Goal: Transaction & Acquisition: Book appointment/travel/reservation

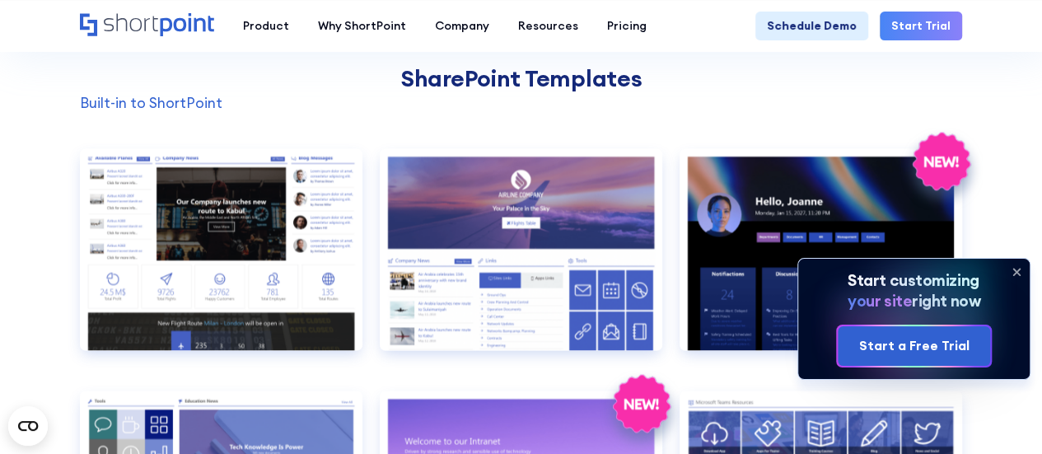
scroll to position [1231, 0]
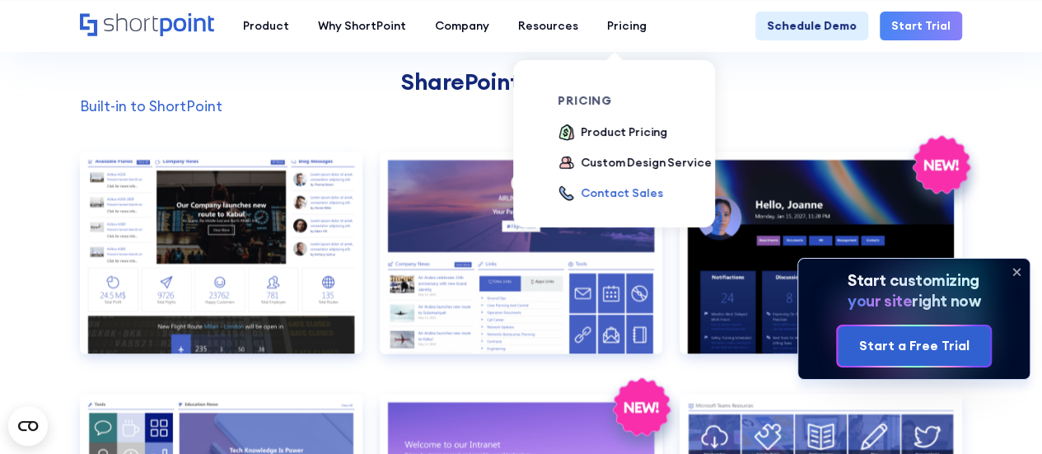
click at [606, 190] on div "Contact Sales" at bounding box center [622, 193] width 82 height 17
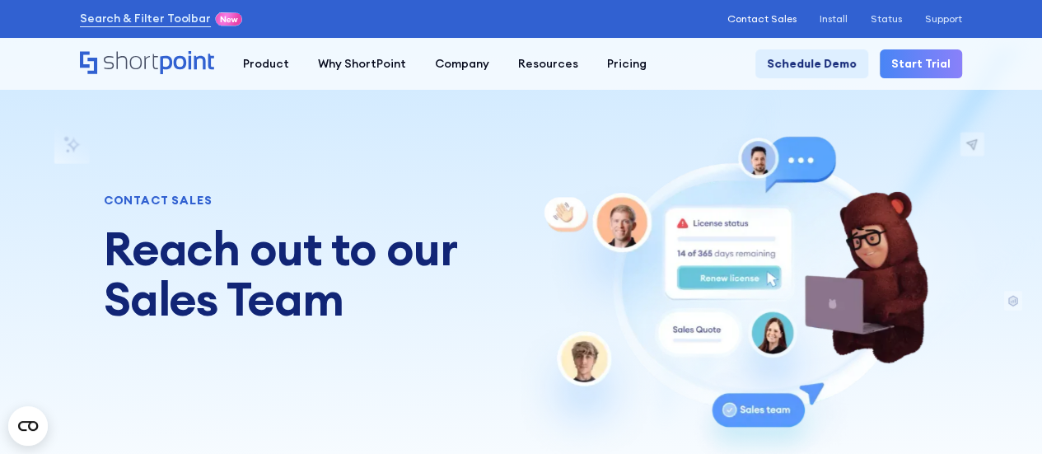
click at [771, 13] on p "Contact Sales" at bounding box center [761, 19] width 69 height 12
click at [821, 67] on link "Schedule Demo" at bounding box center [811, 63] width 113 height 29
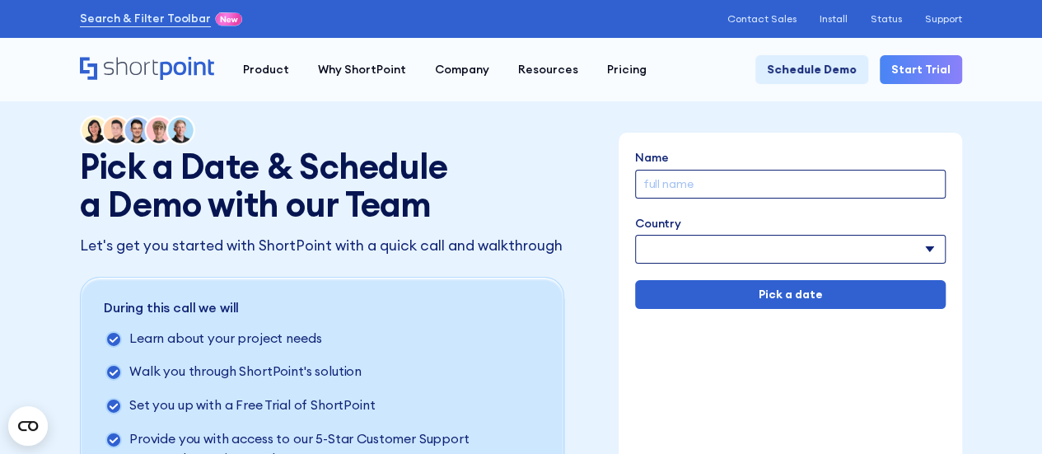
click at [722, 190] on input "Name" at bounding box center [790, 184] width 311 height 29
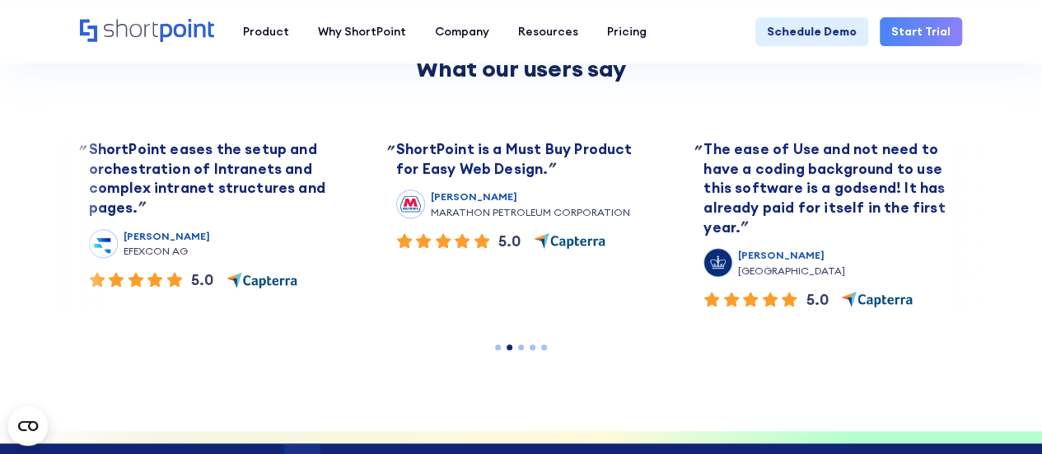
scroll to position [720, 0]
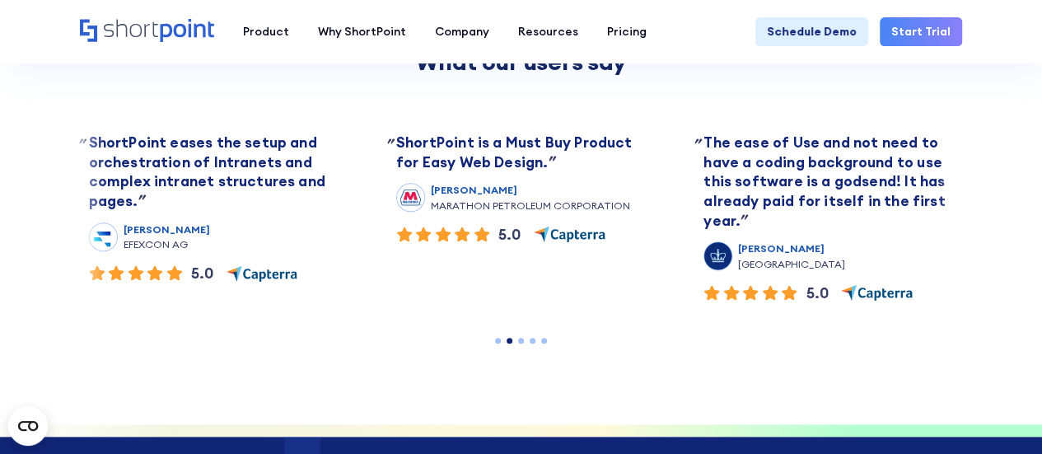
click at [525, 342] on div at bounding box center [521, 341] width 923 height 6
click at [519, 340] on div at bounding box center [521, 341] width 6 height 6
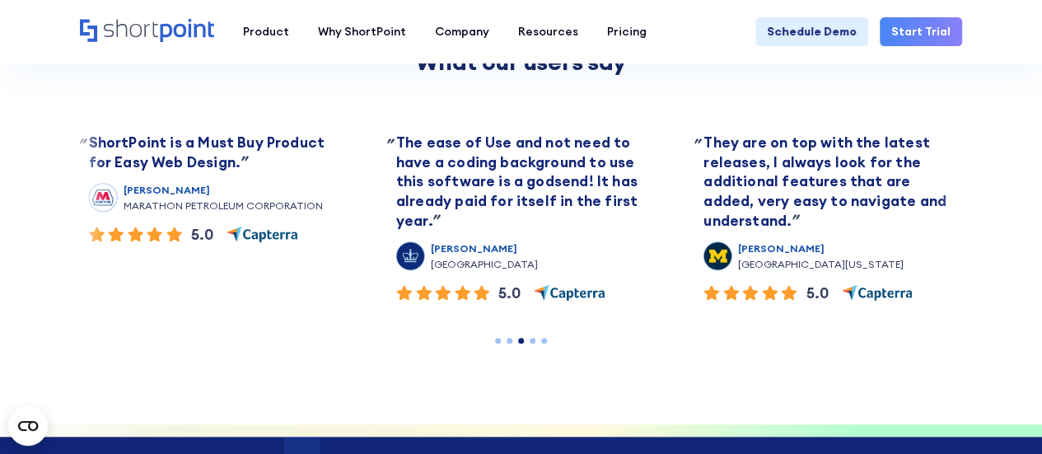
click at [530, 338] on div at bounding box center [533, 341] width 6 height 6
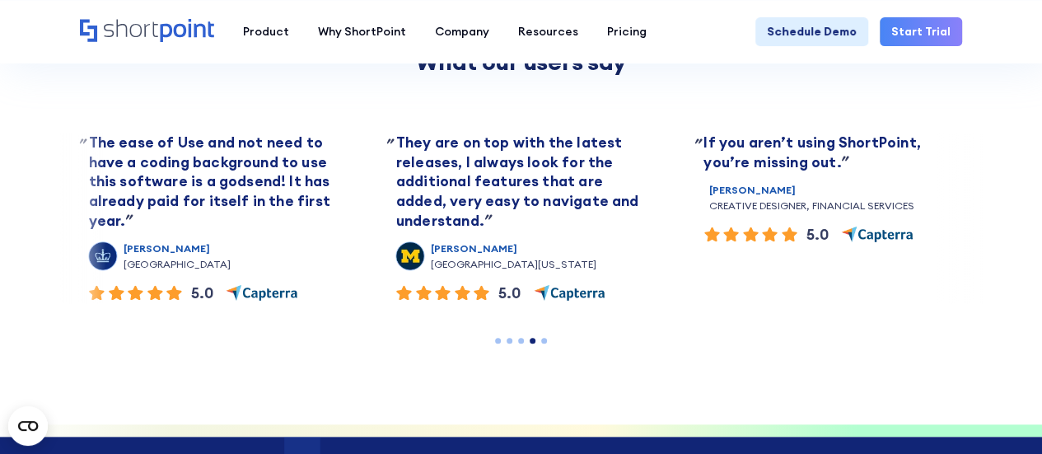
click at [547, 338] on div at bounding box center [521, 341] width 923 height 6
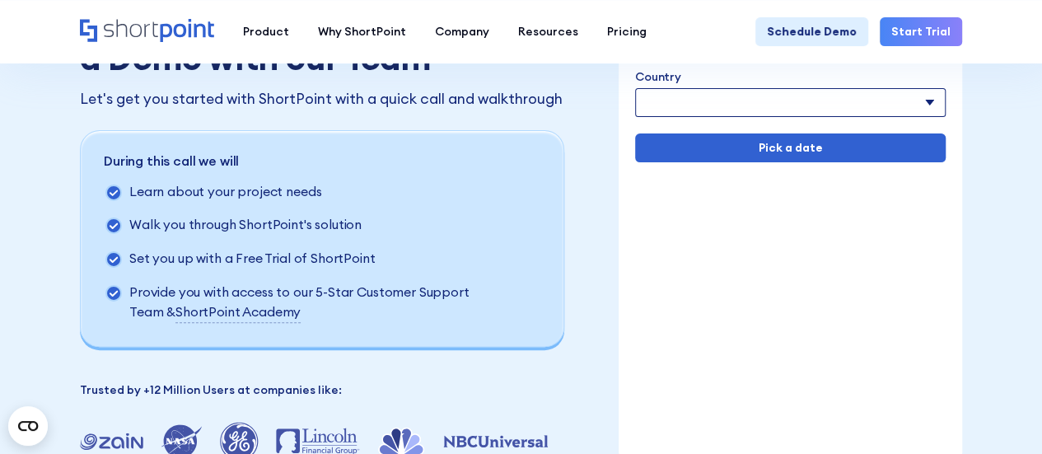
scroll to position [0, 0]
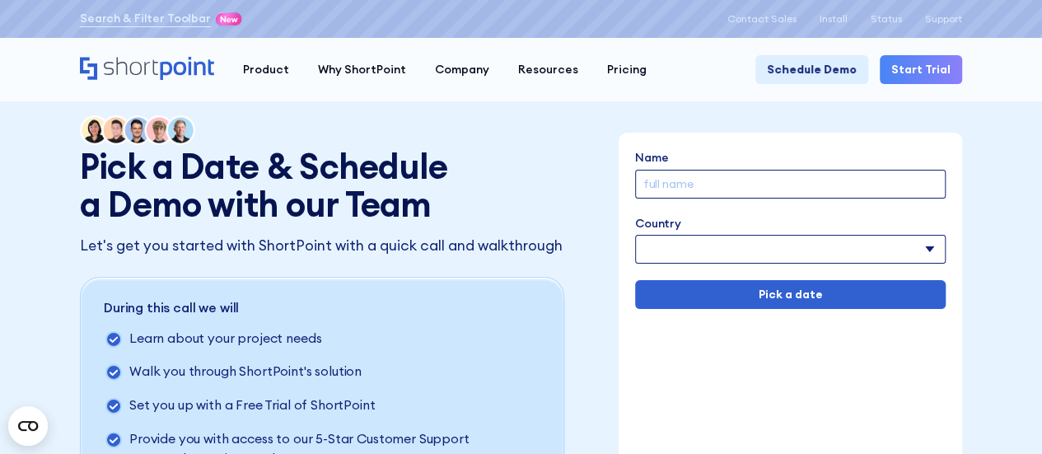
click at [684, 184] on input "Name" at bounding box center [790, 184] width 311 height 29
type input "Sundharvijay"
click at [768, 243] on select "Afghanistan Albania Algeria American Samoa Andorra Angola Anguilla Argentina Ar…" at bounding box center [790, 249] width 311 height 29
click at [635, 235] on select "Afghanistan Albania Algeria American Samoa Andorra Angola Anguilla Argentina Ar…" at bounding box center [790, 249] width 311 height 29
click at [928, 239] on select "Afghanistan Albania Algeria American Samoa Andorra Angola Anguilla Argentina Ar…" at bounding box center [790, 249] width 311 height 29
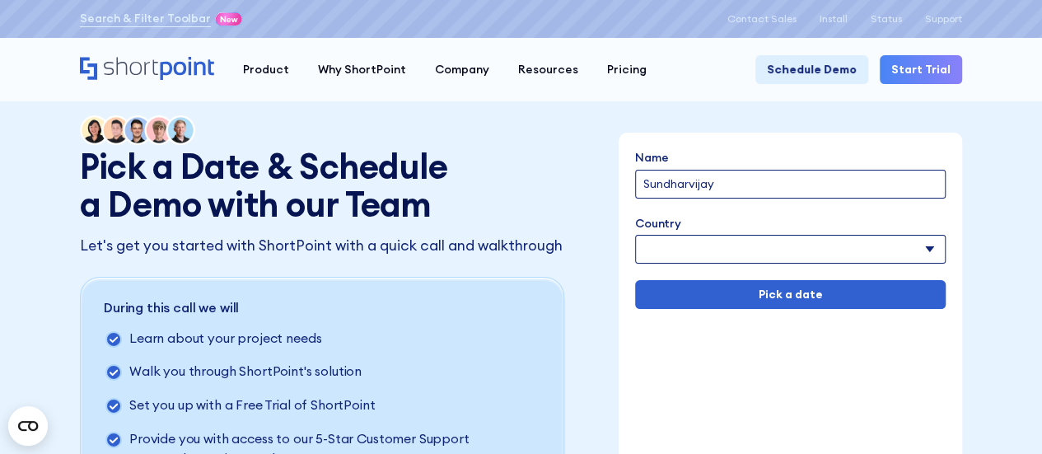
select select "India"
click at [635, 235] on select "Afghanistan Albania Algeria American Samoa Andorra Angola Anguilla Argentina Ar…" at bounding box center [790, 249] width 311 height 29
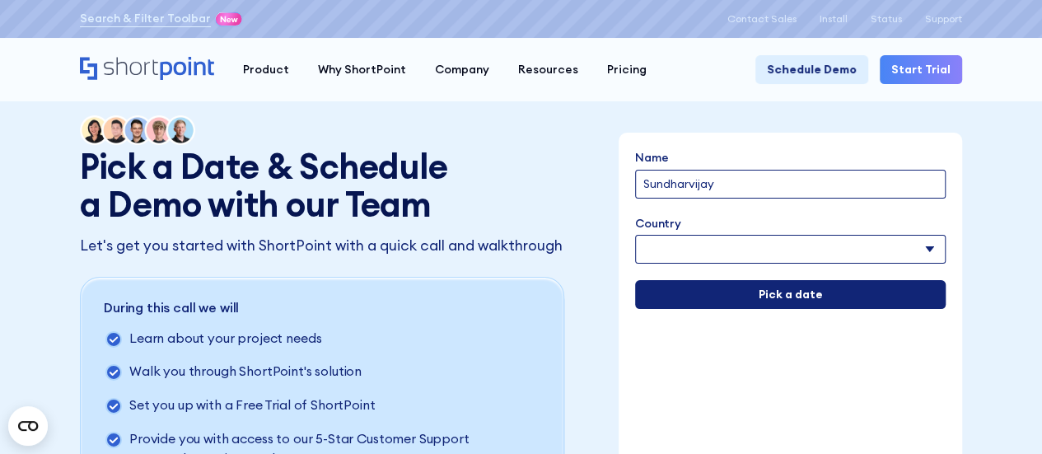
click at [750, 301] on input "Pick a date" at bounding box center [790, 294] width 311 height 29
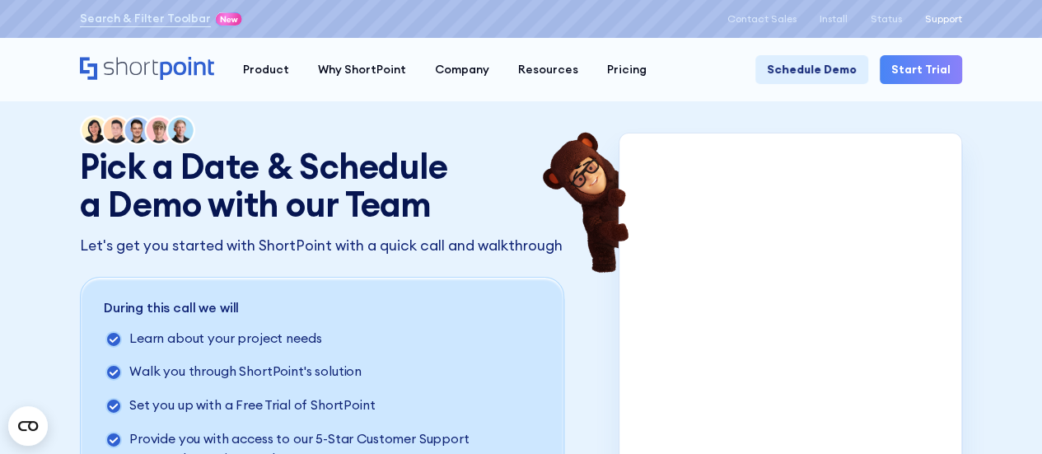
click at [940, 21] on p "Support" at bounding box center [943, 19] width 37 height 12
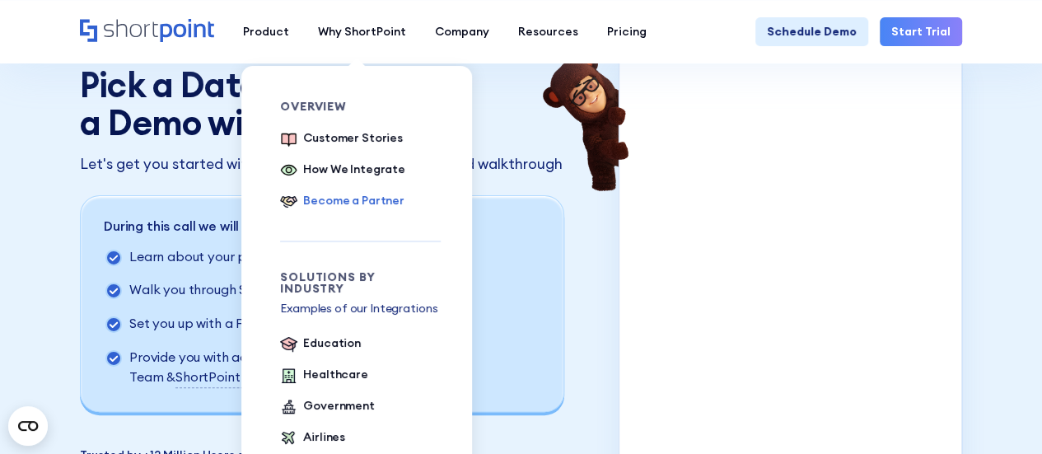
scroll to position [115, 0]
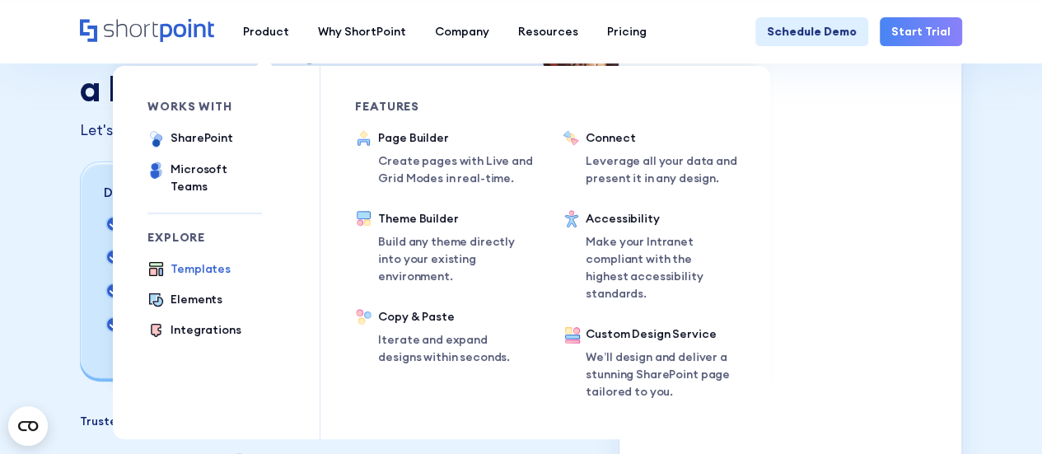
click at [204, 260] on div "Templates" at bounding box center [201, 268] width 60 height 17
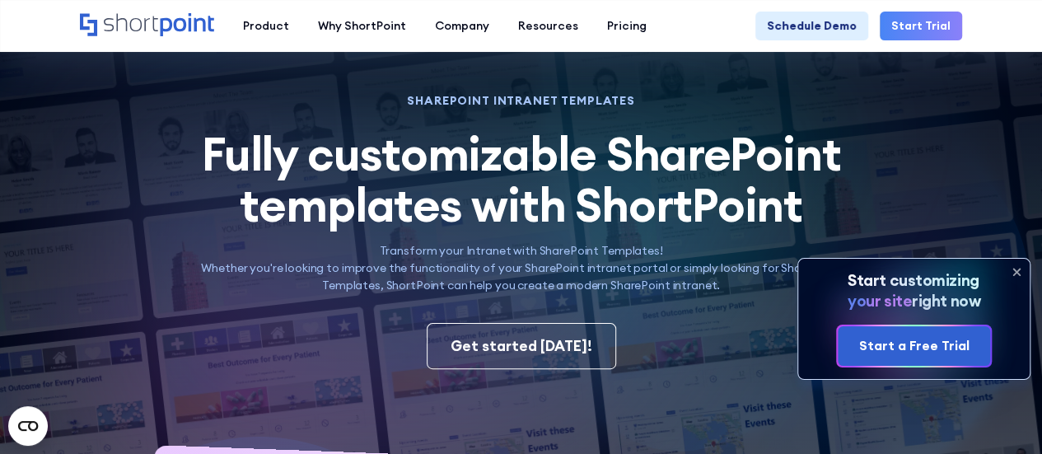
scroll to position [49, 0]
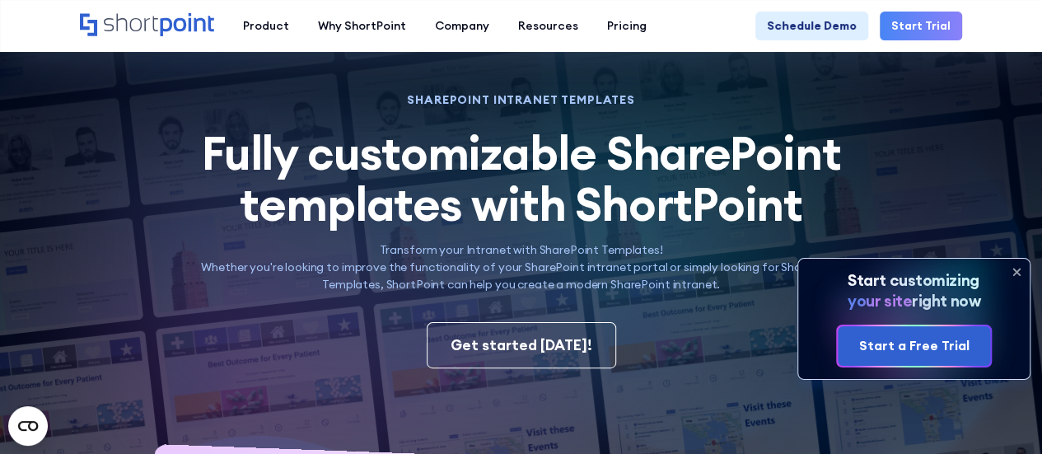
click at [1020, 271] on icon at bounding box center [1016, 272] width 26 height 26
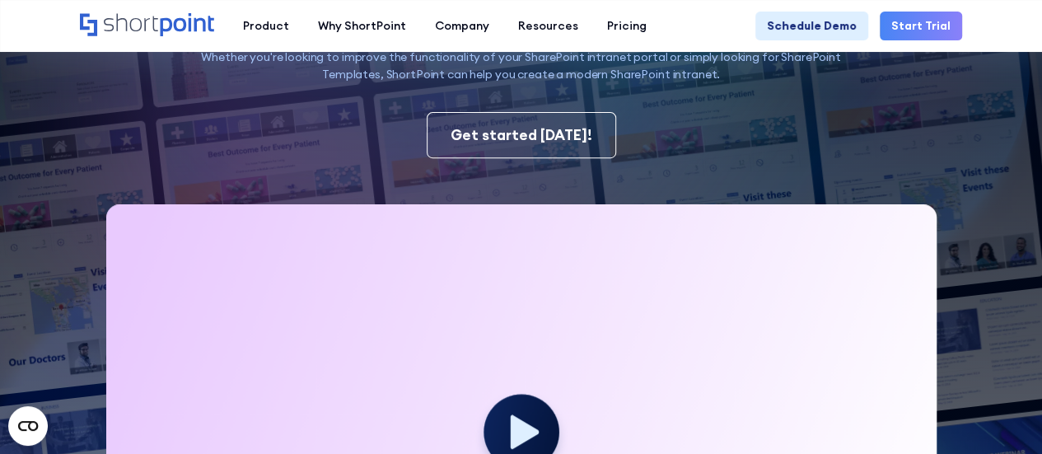
scroll to position [0, 0]
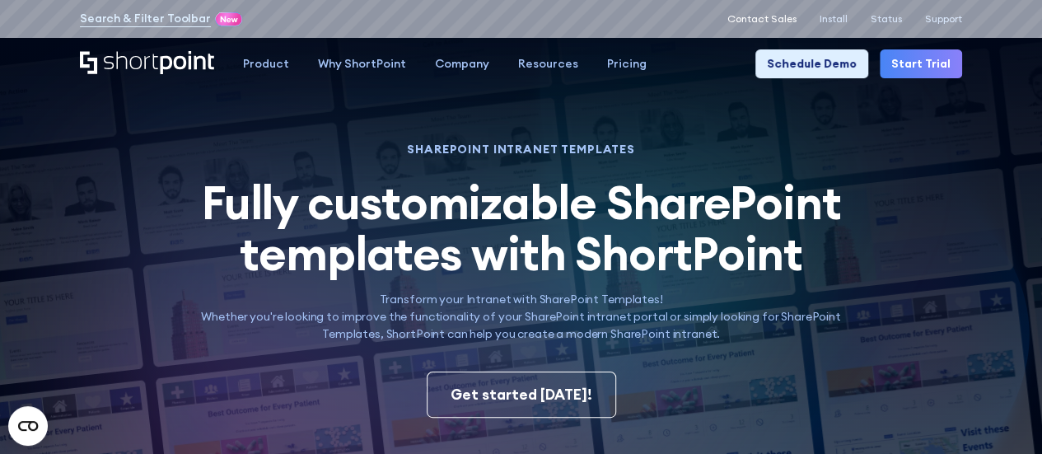
click at [747, 21] on p "Contact Sales" at bounding box center [761, 19] width 69 height 12
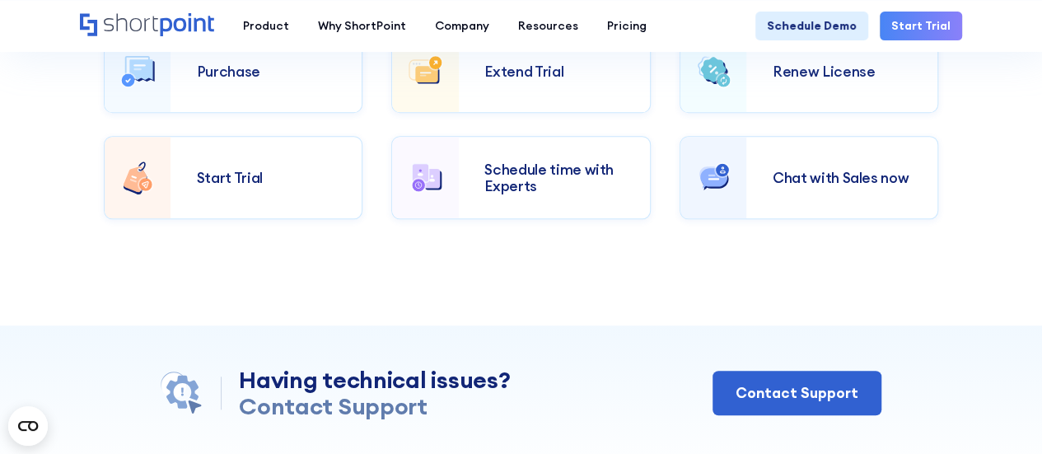
scroll to position [503, 0]
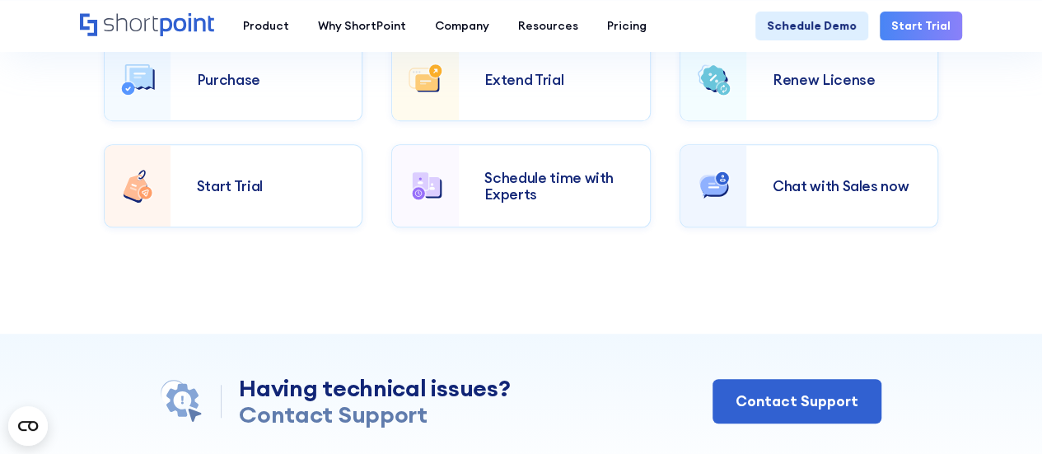
click at [543, 179] on div "Schedule time with Experts" at bounding box center [553, 186] width 139 height 32
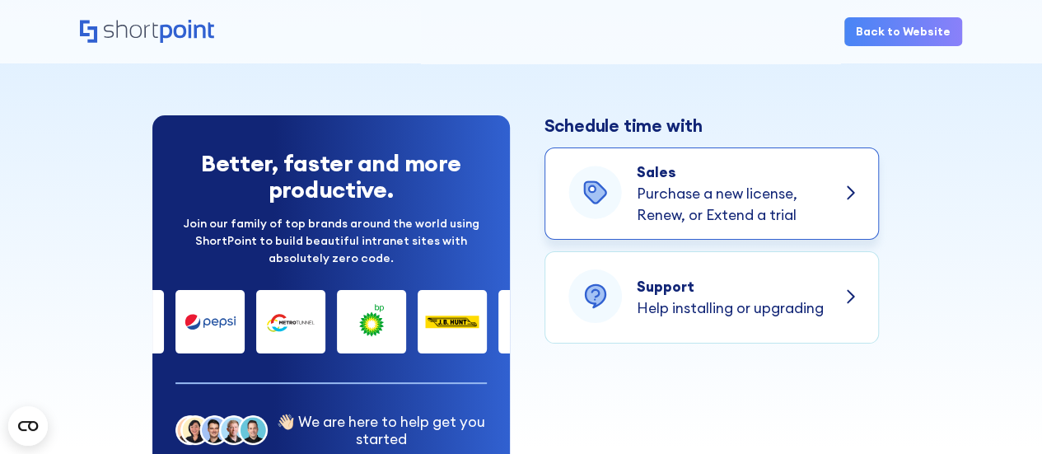
click at [682, 212] on p "Purchase a new license, Renew, or Extend a trial" at bounding box center [717, 205] width 161 height 44
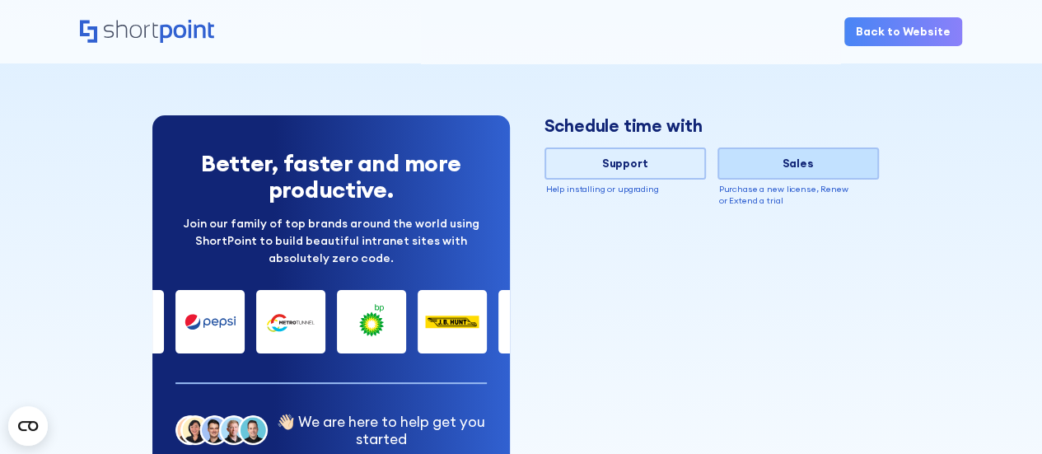
click at [783, 169] on div "Sales" at bounding box center [798, 163] width 158 height 17
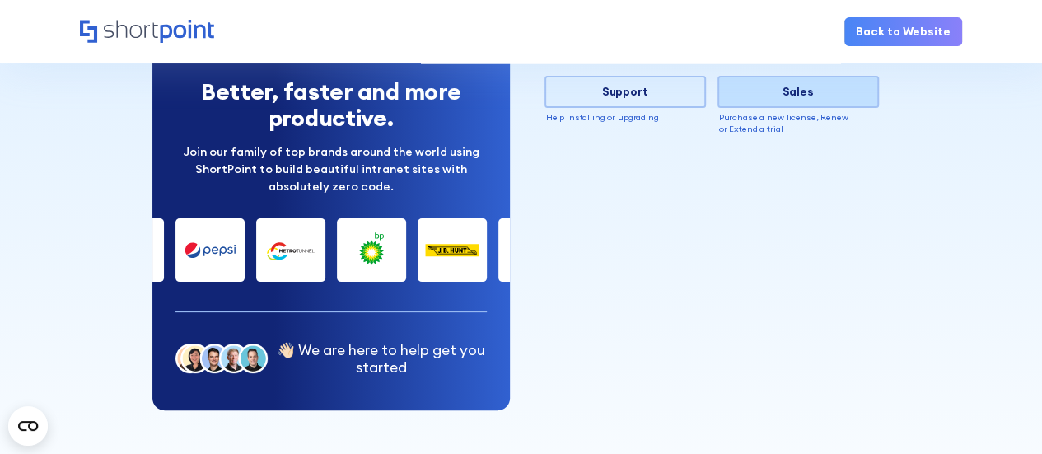
scroll to position [72, 0]
